Goal: Information Seeking & Learning: Learn about a topic

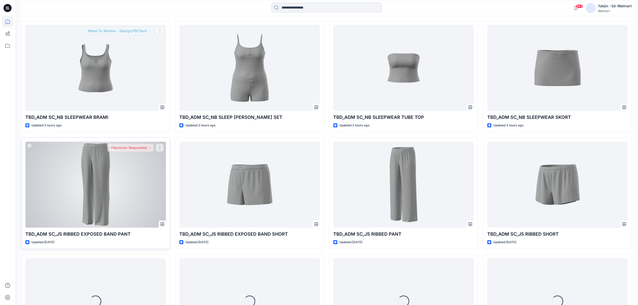
scroll to position [352, 0]
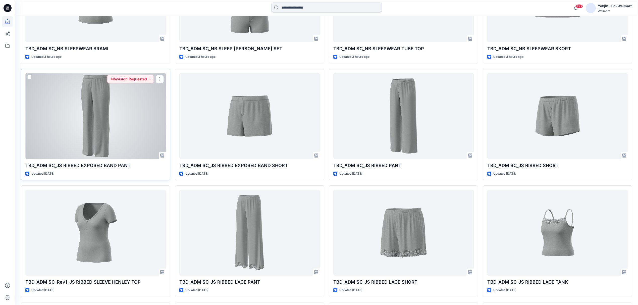
click at [124, 130] on div at bounding box center [95, 116] width 140 height 86
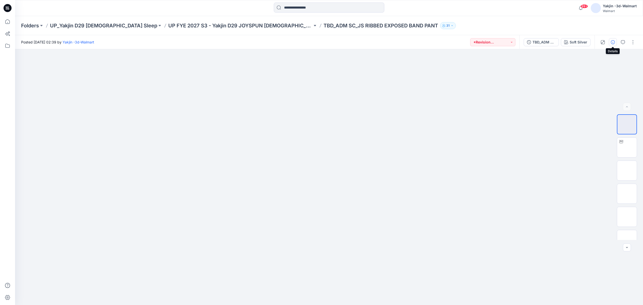
click at [509, 42] on icon "button" at bounding box center [613, 42] width 4 height 4
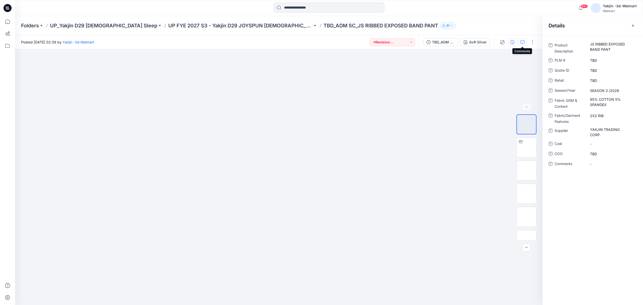
click at [509, 41] on icon "button" at bounding box center [522, 42] width 4 height 4
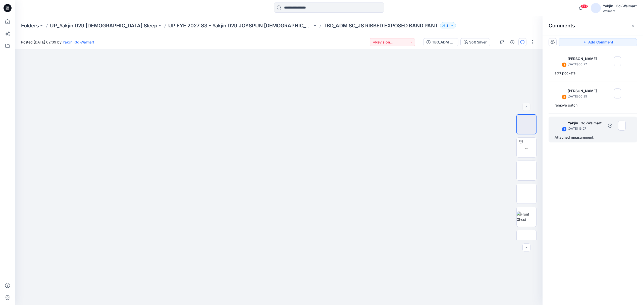
click at [509, 140] on div "Attached measurement." at bounding box center [593, 137] width 76 height 6
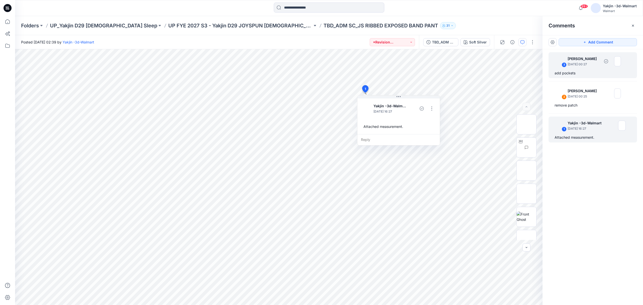
click at [509, 64] on div "3 [PERSON_NAME] [DATE] 00:27" at bounding box center [586, 61] width 69 height 14
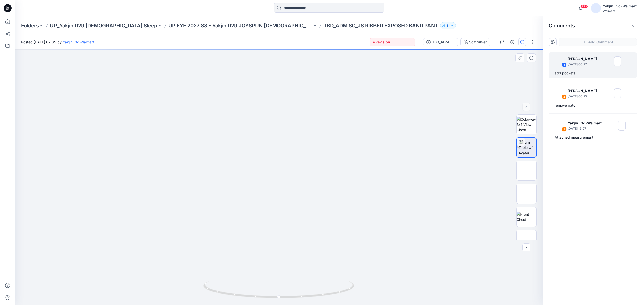
click at [434, 210] on div "Soft Silver Loading... Material Properties Loading..." at bounding box center [278, 177] width 527 height 256
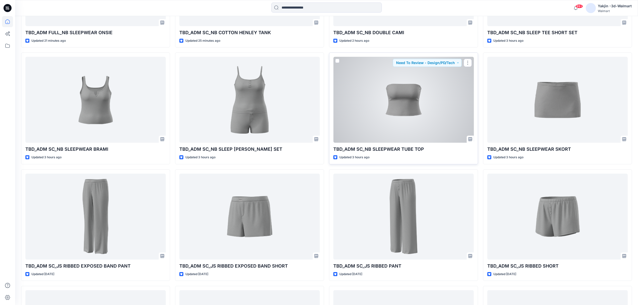
scroll to position [285, 0]
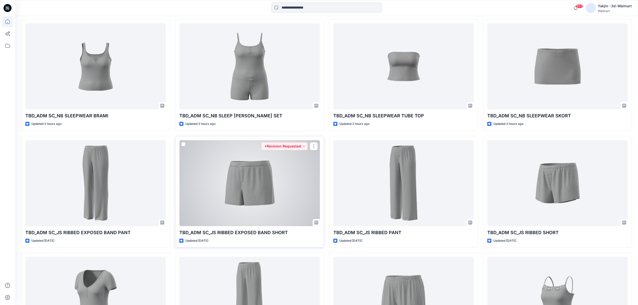
click at [229, 172] on div at bounding box center [249, 183] width 140 height 86
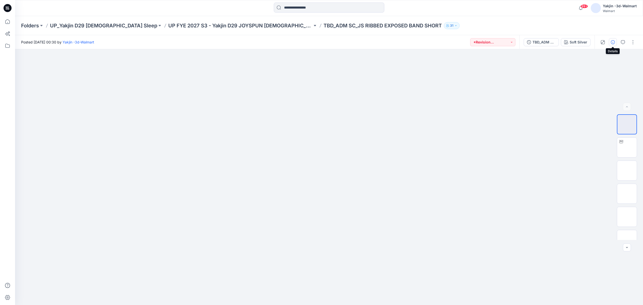
click at [509, 43] on icon "button" at bounding box center [613, 42] width 4 height 4
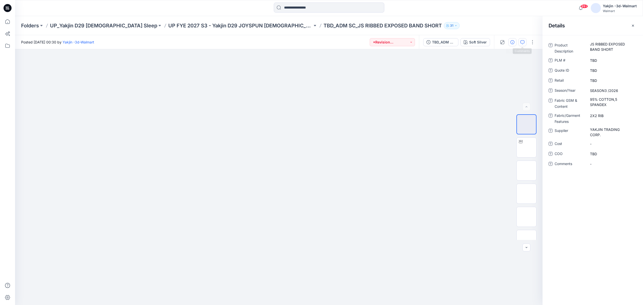
click at [509, 44] on icon "button" at bounding box center [522, 42] width 4 height 4
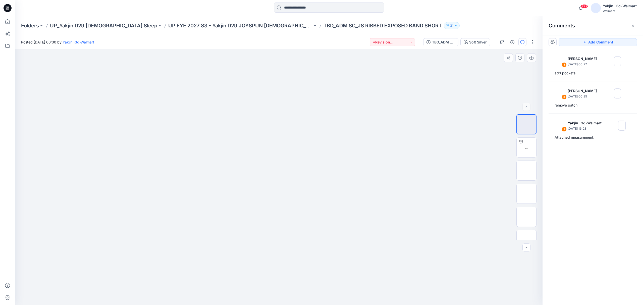
click at [373, 209] on div at bounding box center [278, 177] width 527 height 256
click at [509, 68] on div "3 [PERSON_NAME] [DATE] 00:27" at bounding box center [586, 61] width 69 height 14
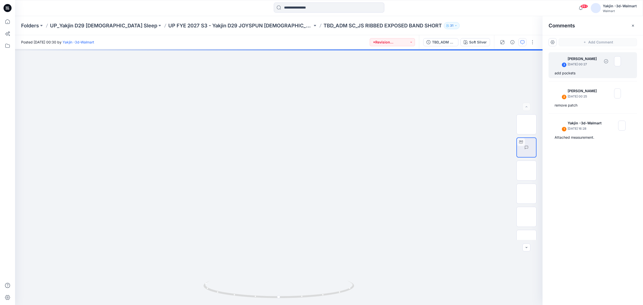
click at [509, 65] on div "3" at bounding box center [564, 64] width 5 height 5
click at [274, 166] on div "Soft Silver Loading... Material Properties Loading..." at bounding box center [278, 177] width 527 height 256
click at [509, 97] on img at bounding box center [561, 93] width 10 height 10
click at [509, 62] on img at bounding box center [561, 61] width 10 height 10
drag, startPoint x: 409, startPoint y: 188, endPoint x: 404, endPoint y: 262, distance: 74.0
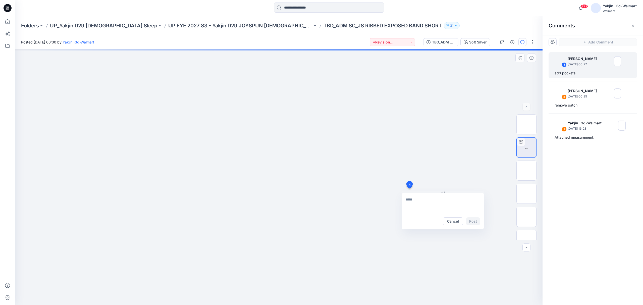
click at [409, 189] on div "4 Cancel Post" at bounding box center [278, 177] width 527 height 256
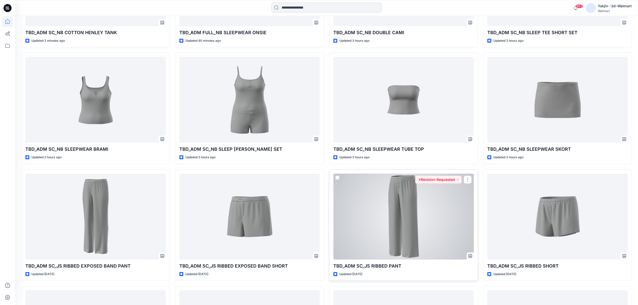
scroll to position [318, 0]
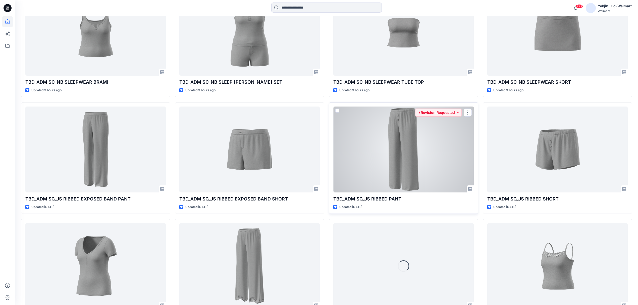
click at [410, 150] on div at bounding box center [403, 149] width 140 height 86
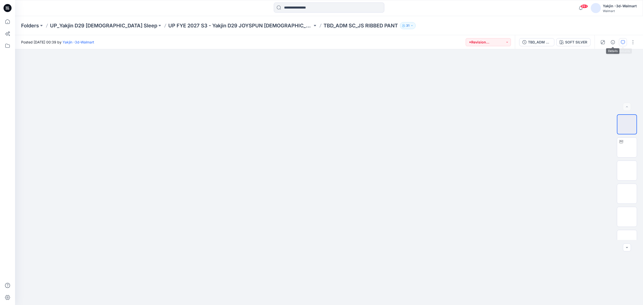
click at [509, 42] on icon "button" at bounding box center [623, 42] width 4 height 4
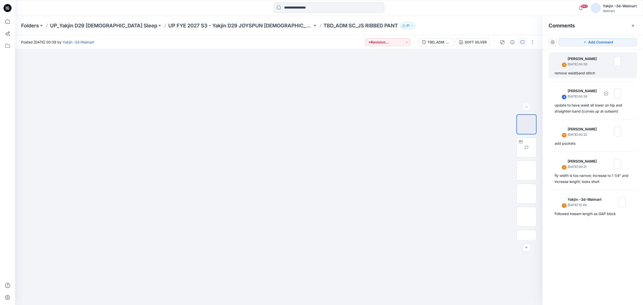
click at [509, 72] on div "remove waistband stitch" at bounding box center [593, 73] width 76 height 6
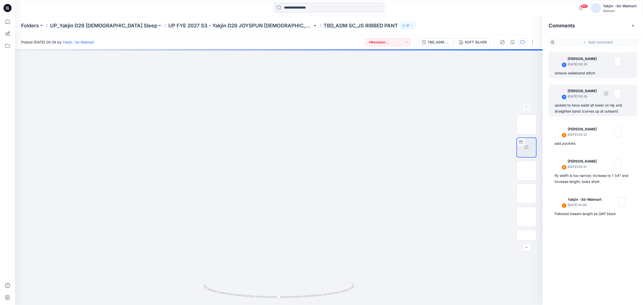
click at [509, 103] on div "update to have waist sit lower on hip and straighten band (curves up at outeam)" at bounding box center [593, 108] width 76 height 12
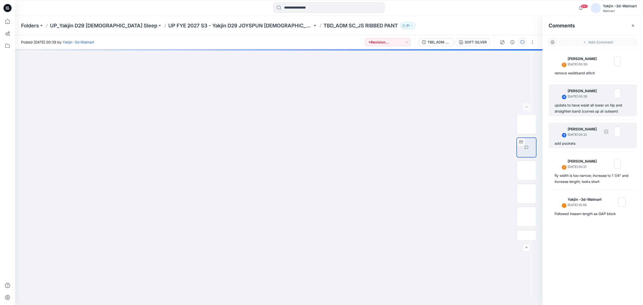
click at [509, 133] on p "[DATE] 00:22" at bounding box center [584, 134] width 32 height 5
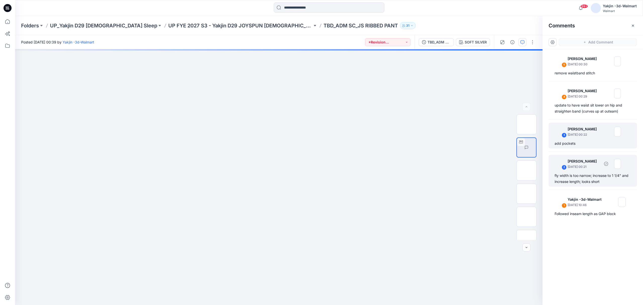
click at [509, 174] on div "fly width is too narrow; increase to 1 1/4" and increase length; looks short" at bounding box center [593, 179] width 76 height 12
click at [509, 146] on div "add pockets" at bounding box center [593, 143] width 76 height 6
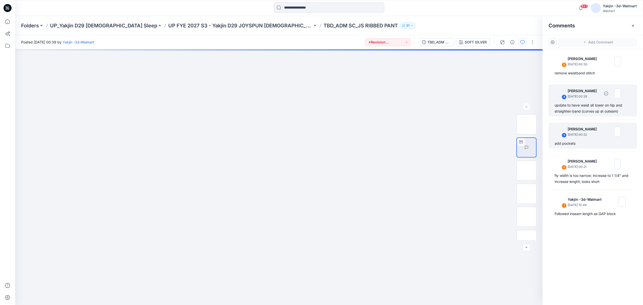
click at [509, 111] on div "update to have waist sit lower on hip and straighten band (curves up at outeam)" at bounding box center [593, 108] width 76 height 12
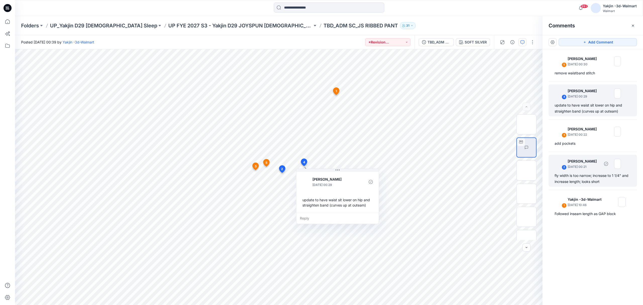
click at [509, 182] on div "fly width is too narrow; increase to 1 1/4" and increase length; looks short" at bounding box center [593, 179] width 76 height 12
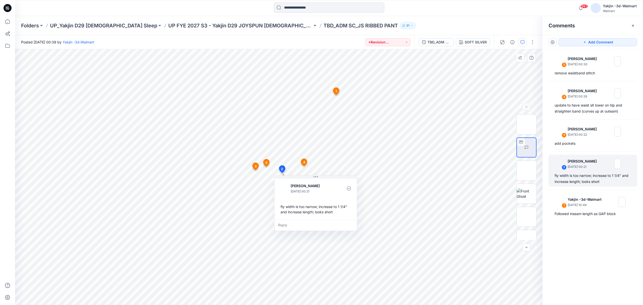
click at [304, 163] on span "4" at bounding box center [304, 162] width 2 height 5
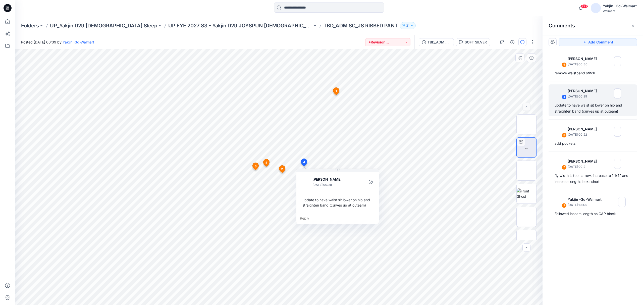
click at [282, 171] on span "2" at bounding box center [282, 169] width 2 height 5
